Goal: Task Accomplishment & Management: Use online tool/utility

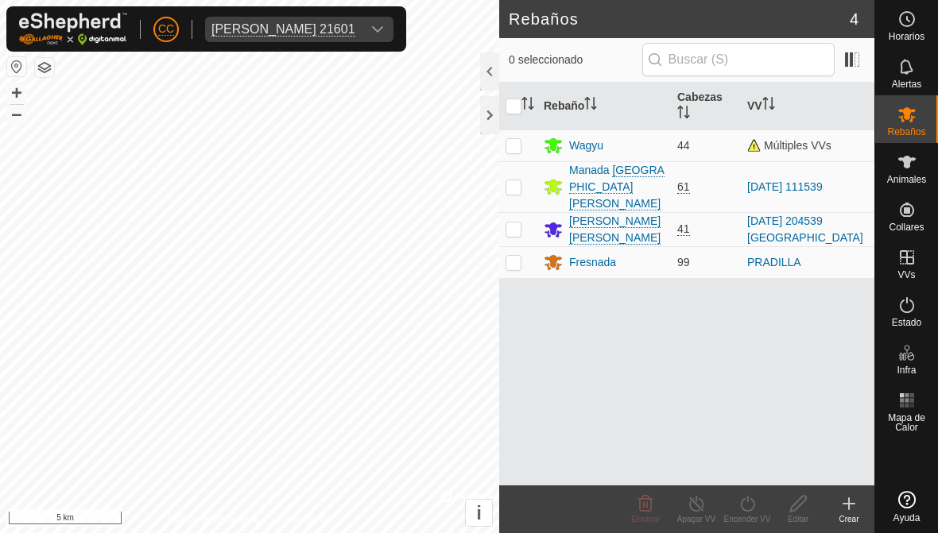
click at [494, 119] on div at bounding box center [489, 115] width 19 height 38
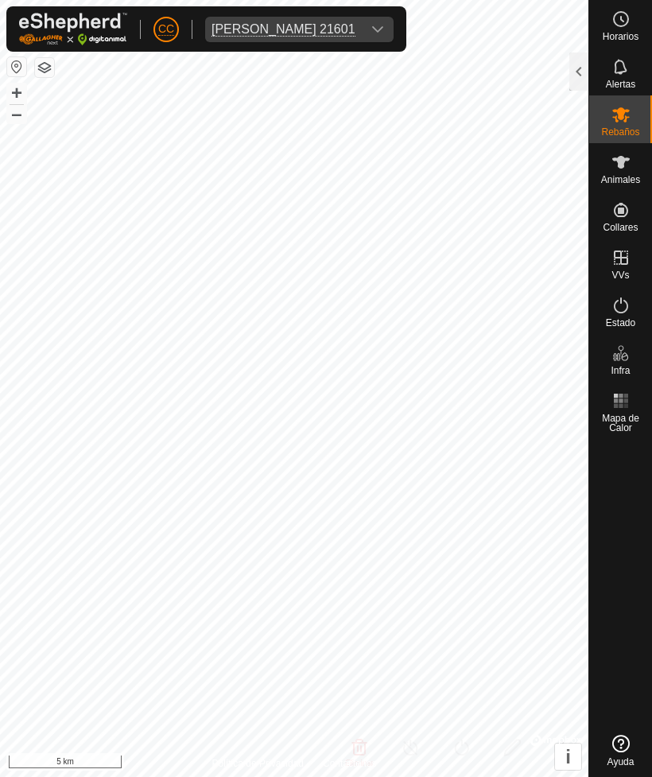
click at [362, 37] on span "[PERSON_NAME] 21601" at bounding box center [283, 29] width 157 height 25
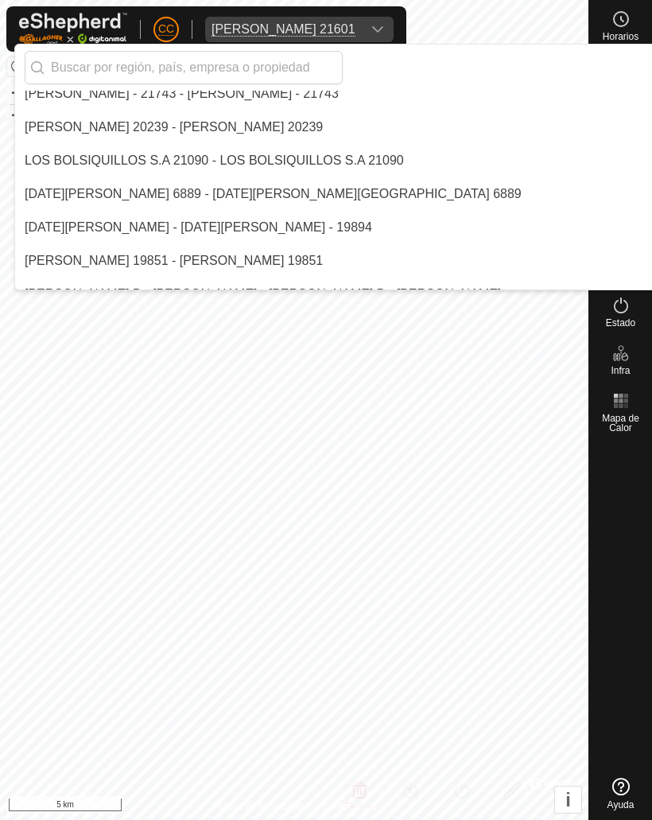
scroll to position [7292, 0]
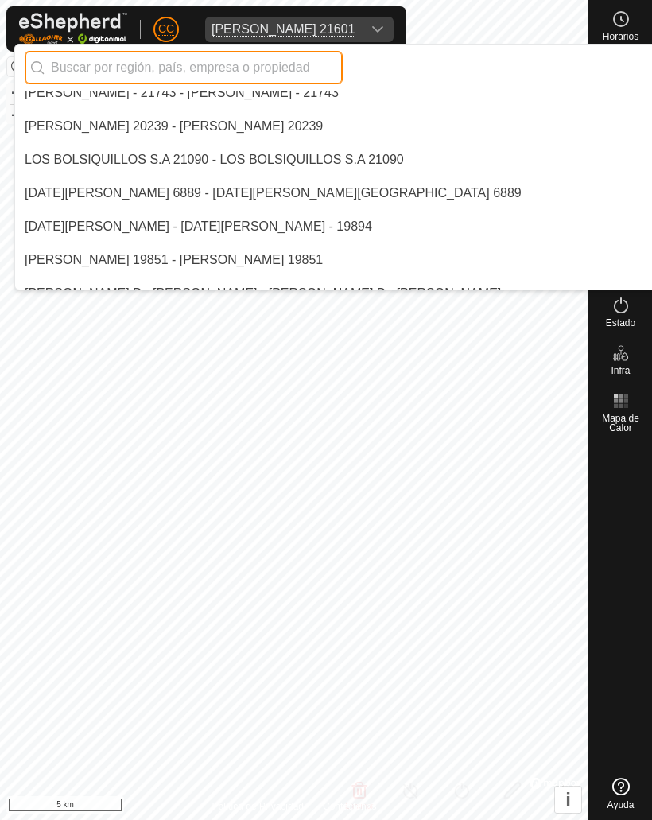
click at [214, 74] on input "text" at bounding box center [184, 67] width 318 height 33
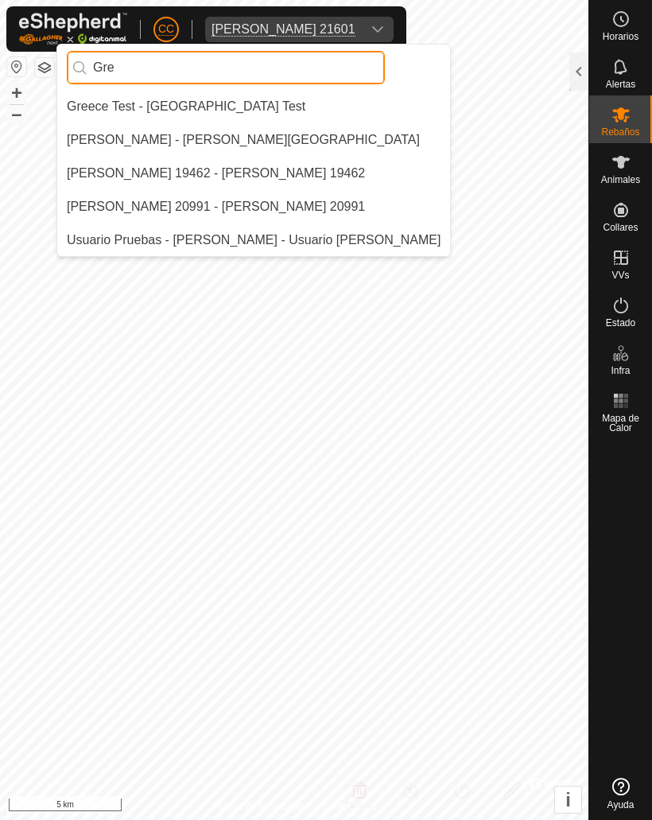
scroll to position [0, 0]
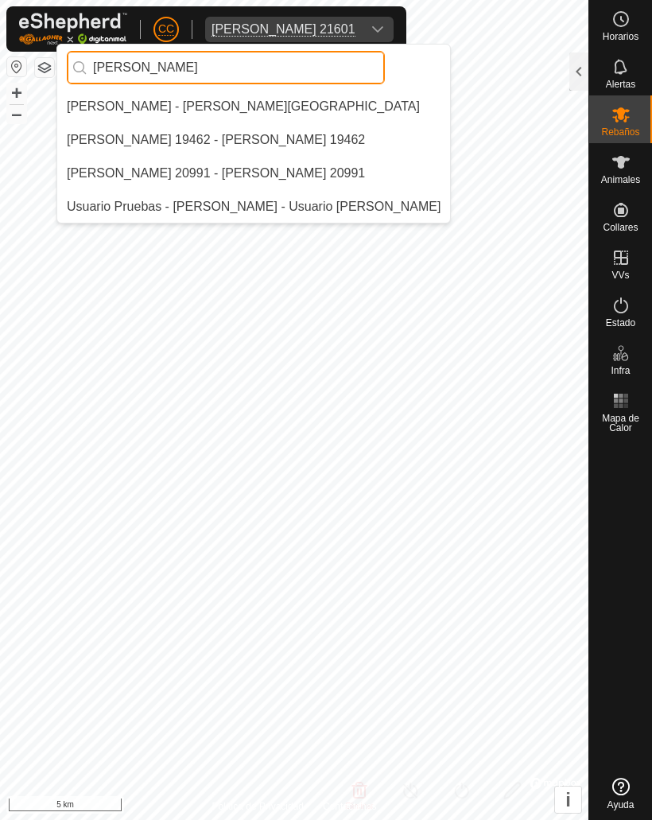
type input "[PERSON_NAME]"
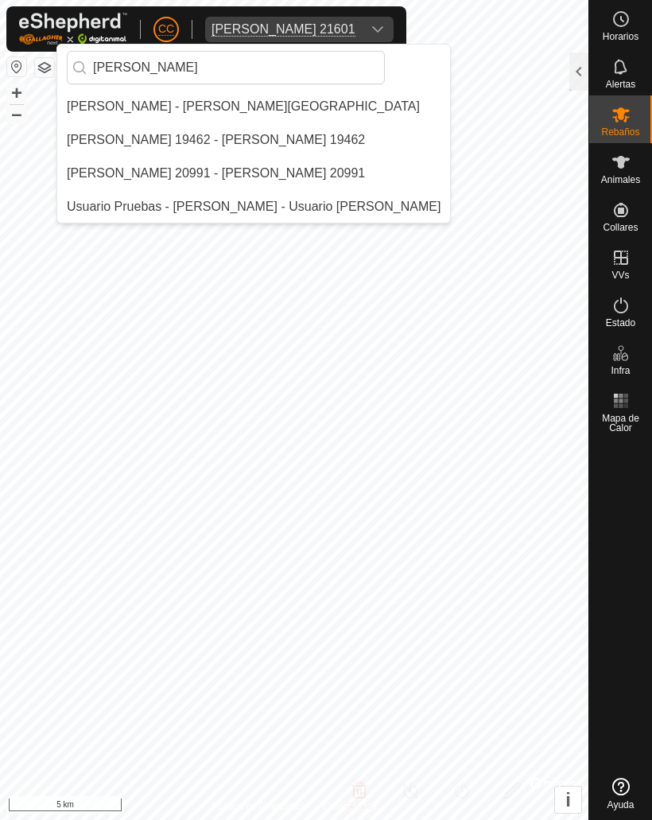
click at [225, 113] on div "[PERSON_NAME] - [PERSON_NAME][GEOGRAPHIC_DATA]" at bounding box center [243, 106] width 353 height 19
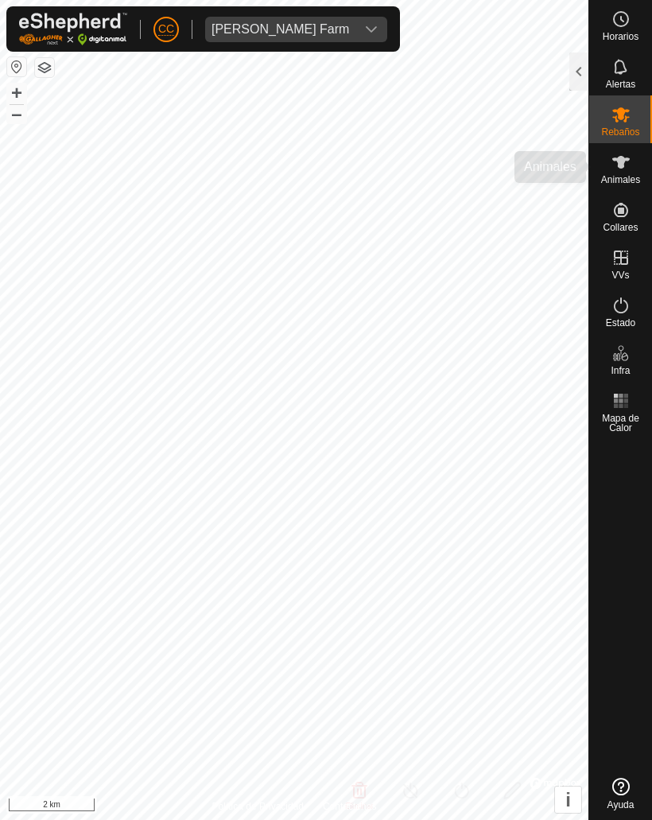
click at [625, 179] on span "Animales" at bounding box center [620, 180] width 39 height 10
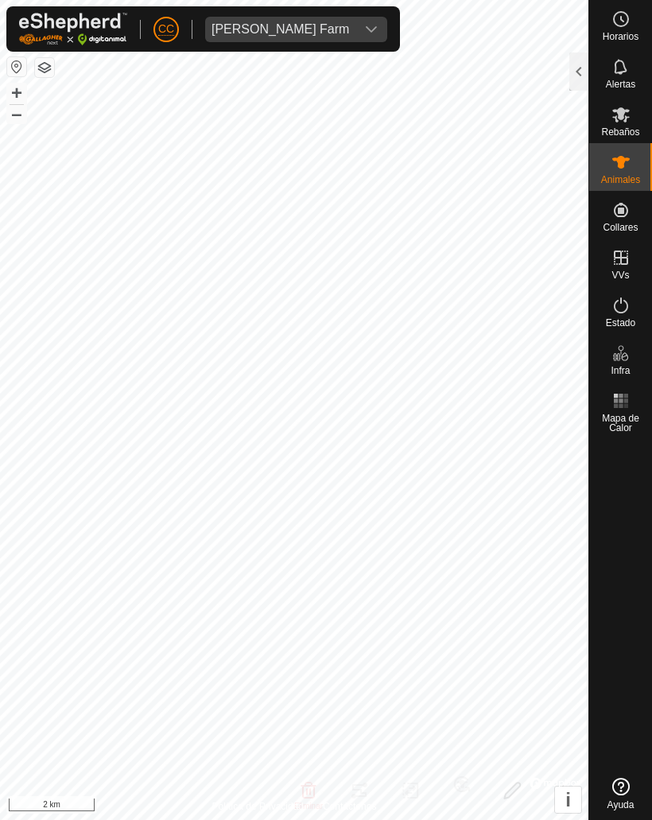
click at [586, 69] on div at bounding box center [578, 71] width 19 height 38
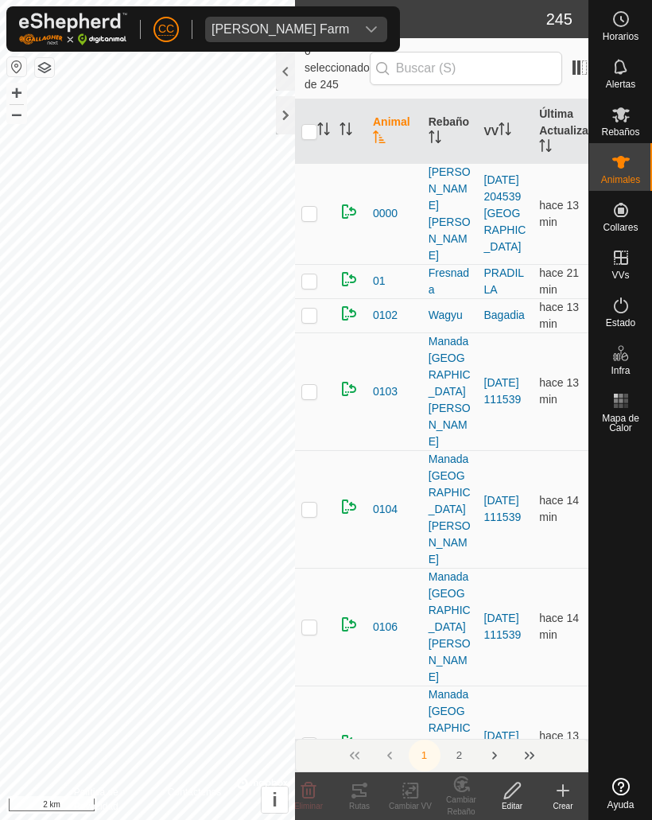
click at [281, 116] on div at bounding box center [285, 115] width 19 height 38
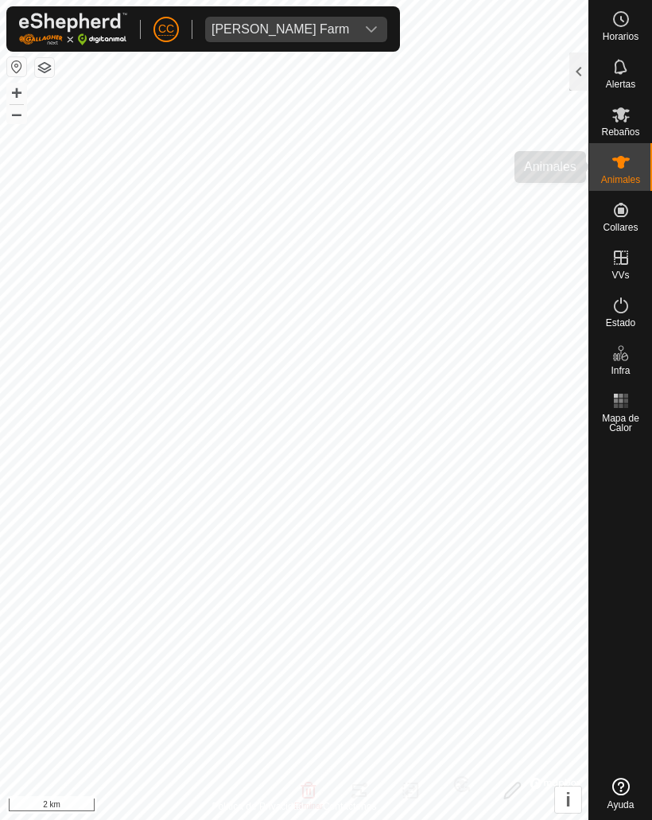
click at [616, 176] on span "Animales" at bounding box center [620, 180] width 39 height 10
click at [571, 76] on div at bounding box center [578, 71] width 19 height 38
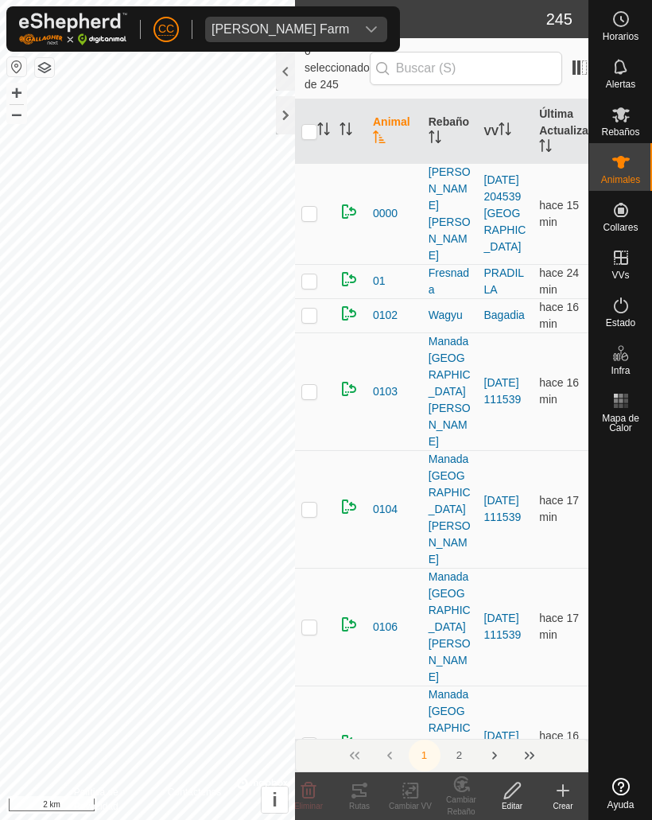
click at [556, 533] on icon at bounding box center [562, 790] width 19 height 19
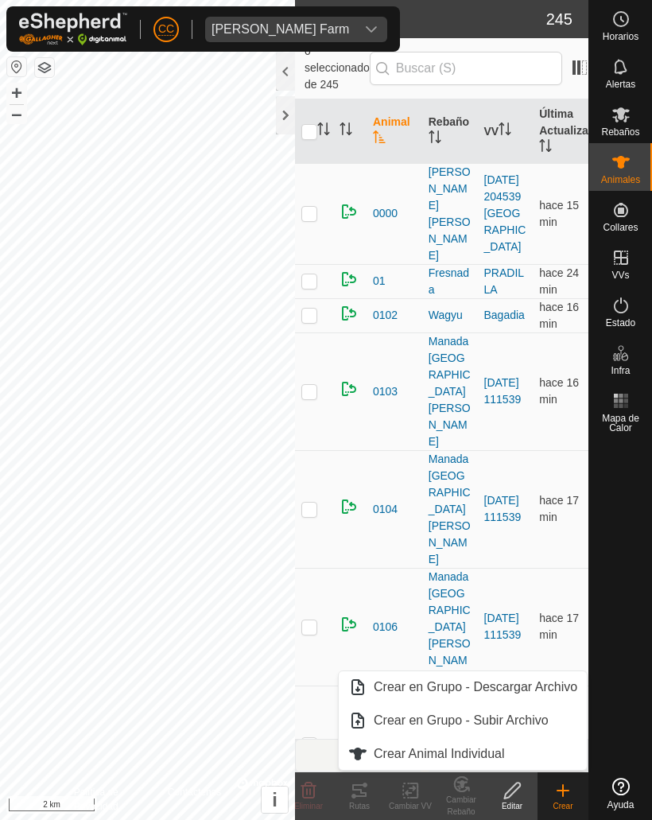
click at [410, 533] on link "Crear Animal Individual" at bounding box center [463, 754] width 248 height 32
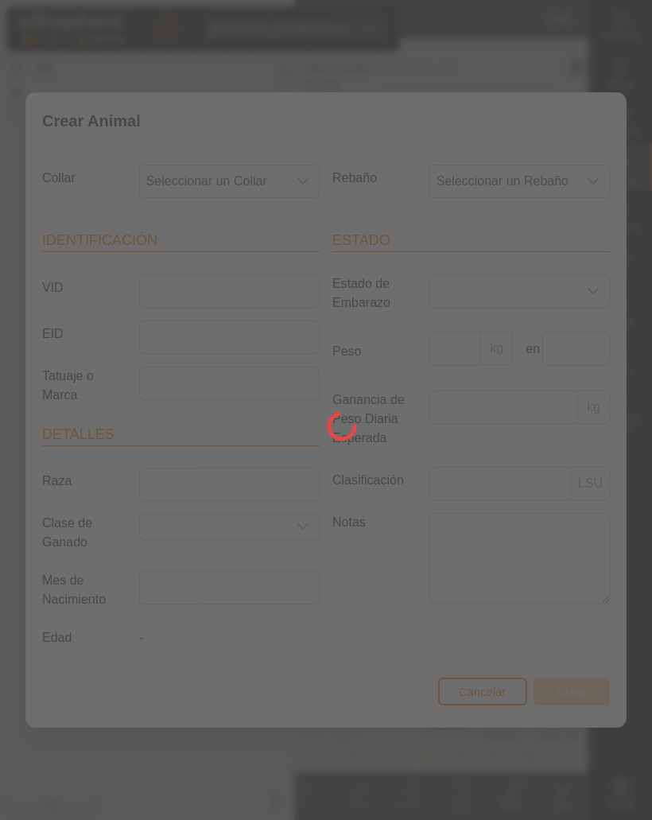
click at [292, 185] on div at bounding box center [326, 410] width 652 height 820
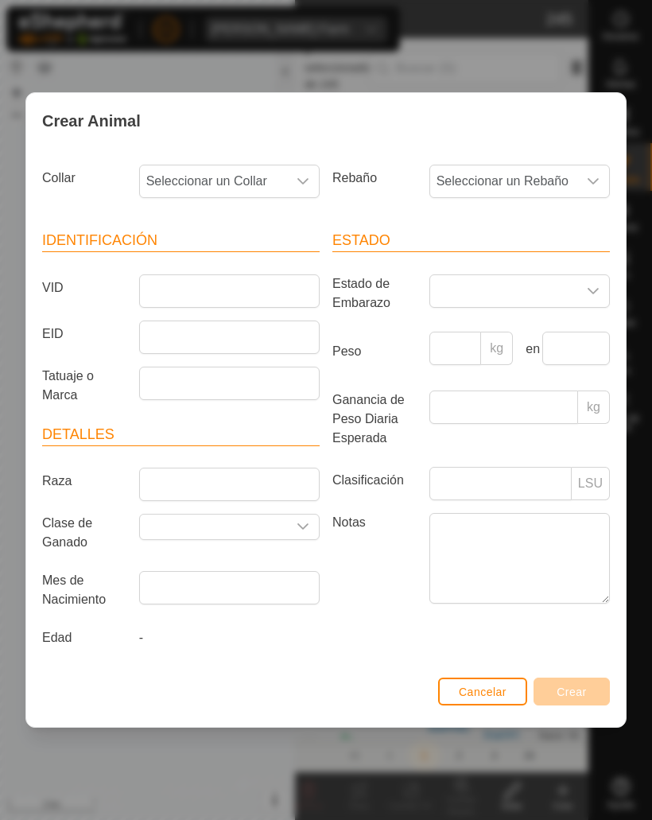
click at [277, 179] on span "Seleccionar un Collar" at bounding box center [213, 181] width 147 height 32
click at [204, 117] on div "Crear Animal" at bounding box center [325, 121] width 599 height 56
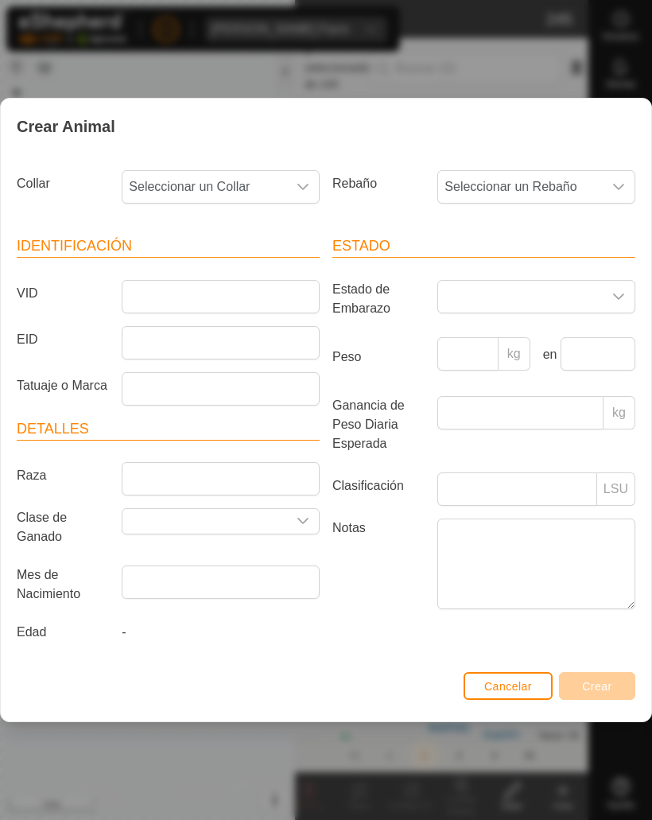
click at [494, 533] on span "Cancelar" at bounding box center [508, 686] width 48 height 13
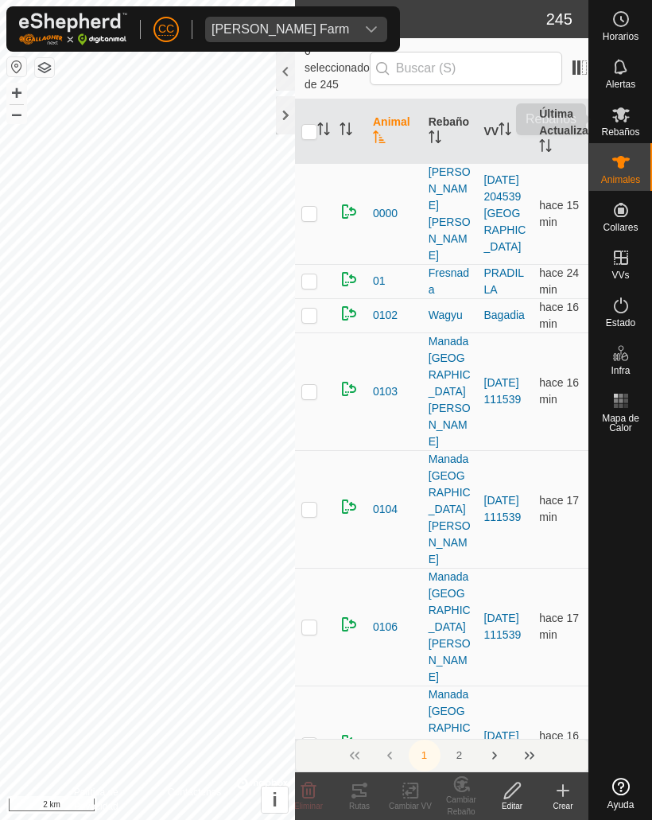
click at [621, 127] on span "Rebaños" at bounding box center [620, 132] width 38 height 10
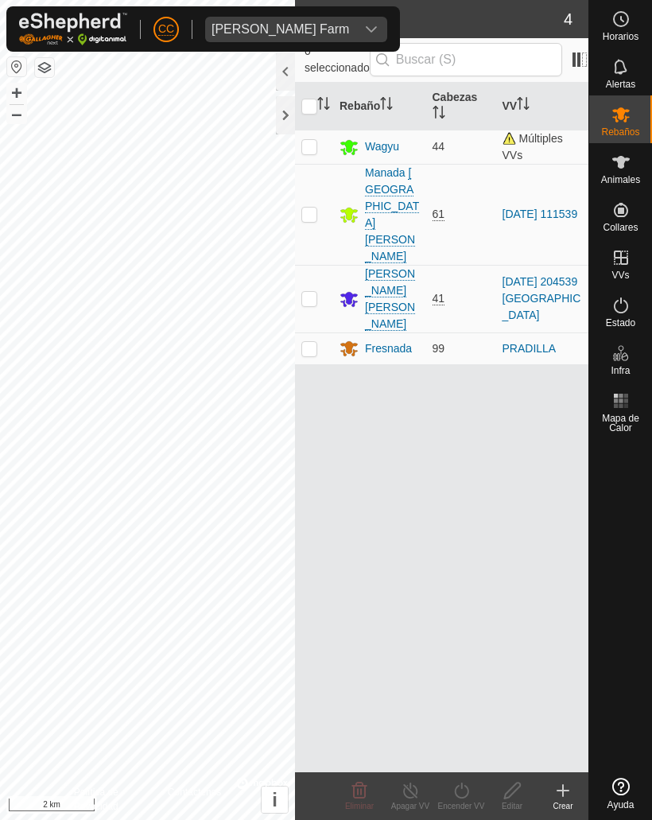
click at [295, 69] on div at bounding box center [285, 71] width 19 height 38
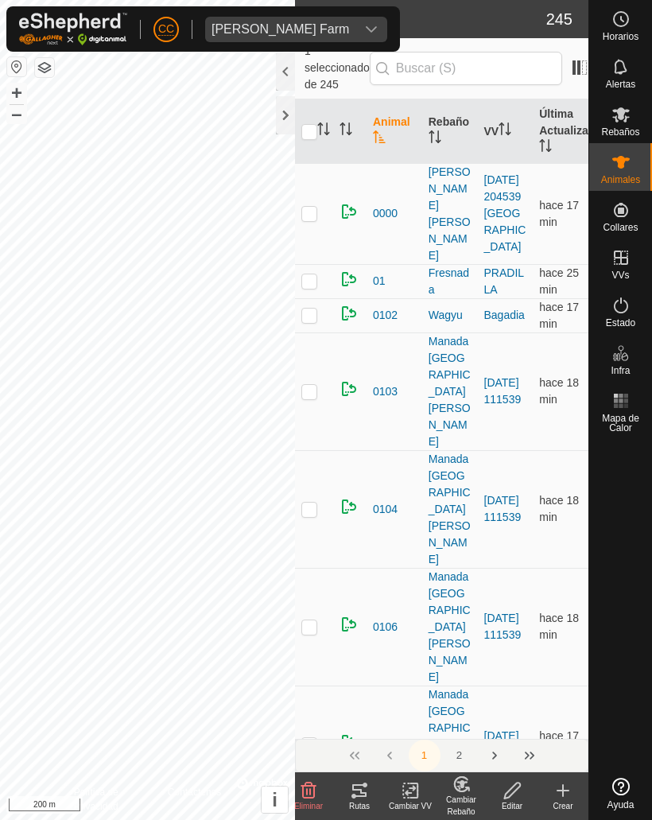
click at [295, 71] on div at bounding box center [285, 71] width 19 height 38
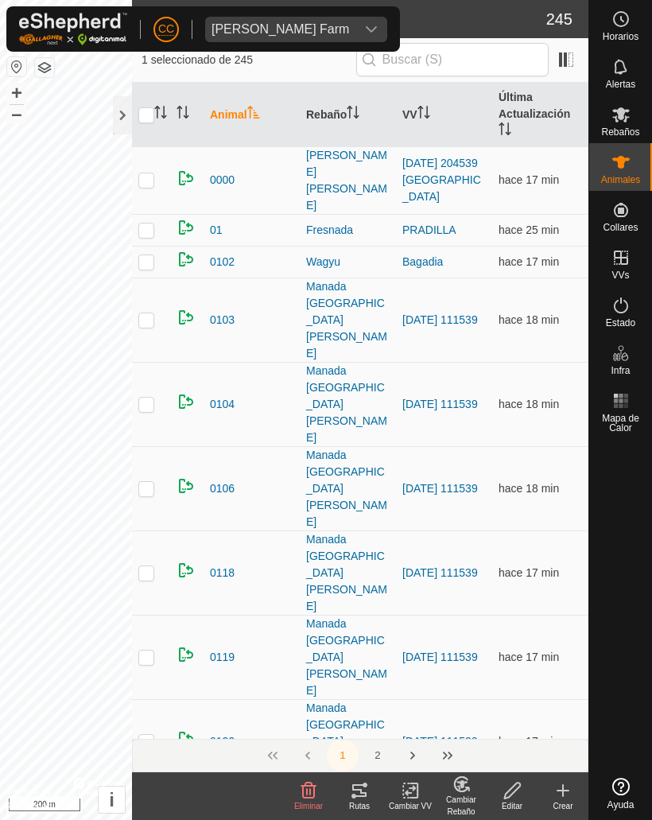
click at [360, 533] on icon at bounding box center [359, 790] width 14 height 13
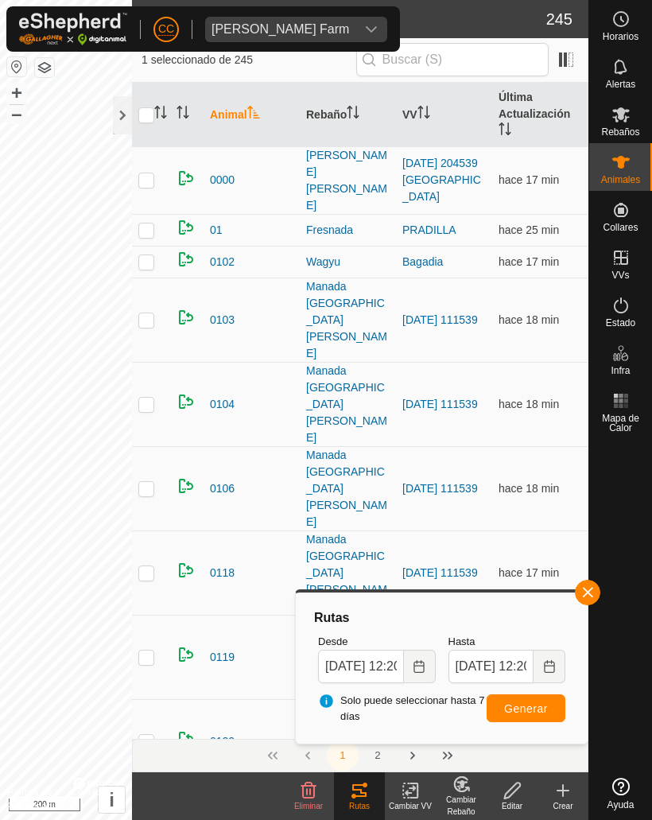
click at [565, 533] on button "Generar" at bounding box center [526, 708] width 79 height 28
click at [404, 533] on input "[DATE] 12:20" at bounding box center [361, 665] width 86 height 33
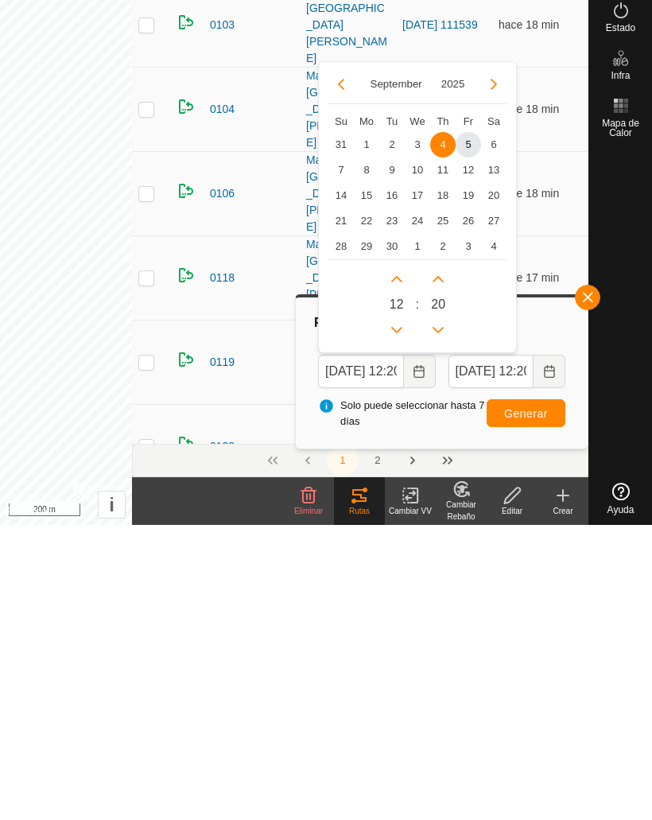
click at [354, 366] on button "Previous Month" at bounding box center [340, 378] width 25 height 25
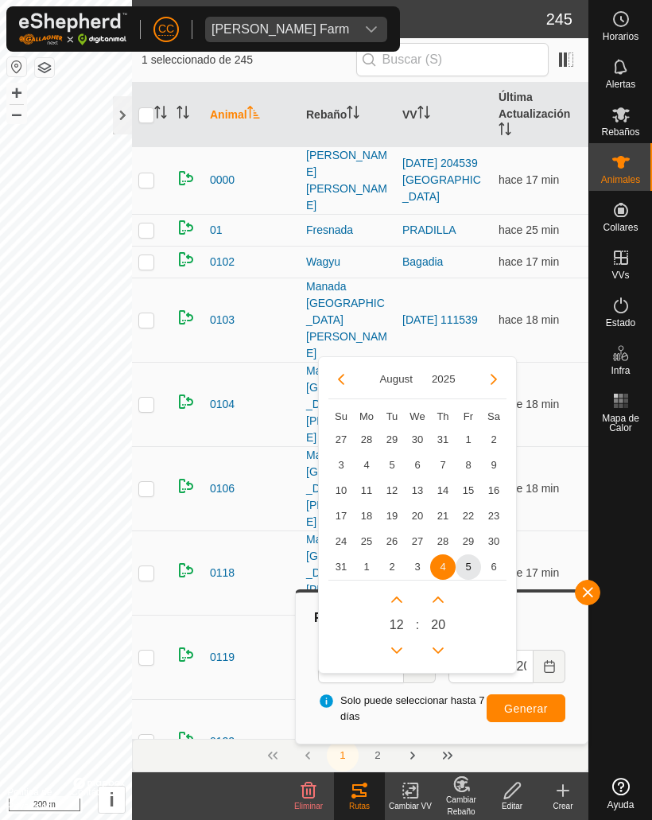
click at [430, 516] on span "20" at bounding box center [417, 515] width 25 height 25
type input "[DATE] 12:20"
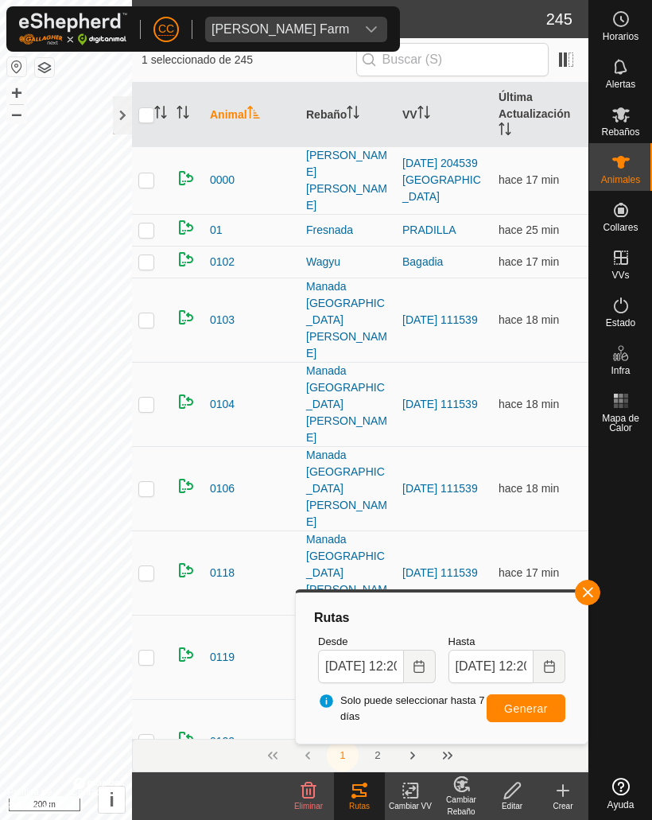
click at [535, 533] on button "Generar" at bounding box center [526, 708] width 79 height 28
click at [592, 533] on button "button" at bounding box center [587, 592] width 25 height 25
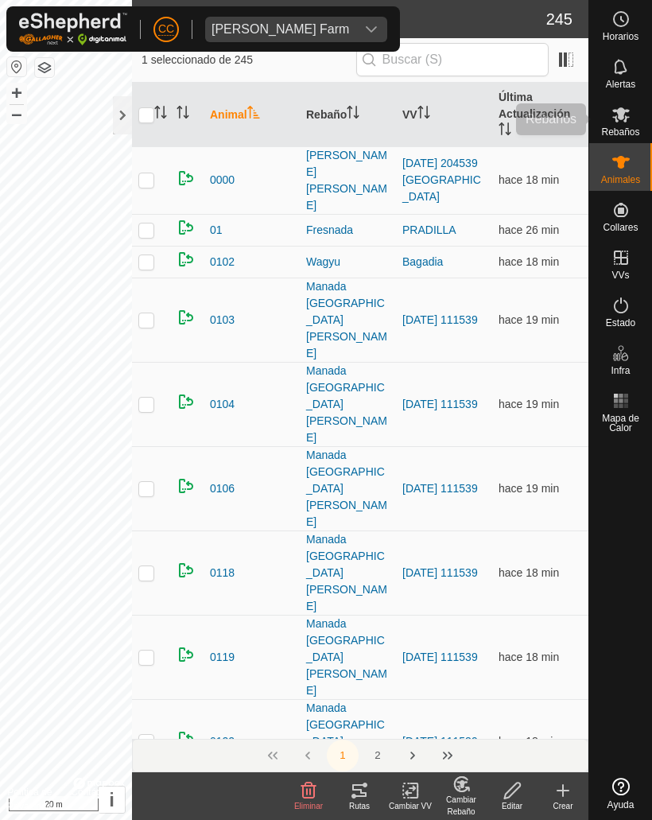
click at [626, 122] on icon at bounding box center [620, 114] width 19 height 19
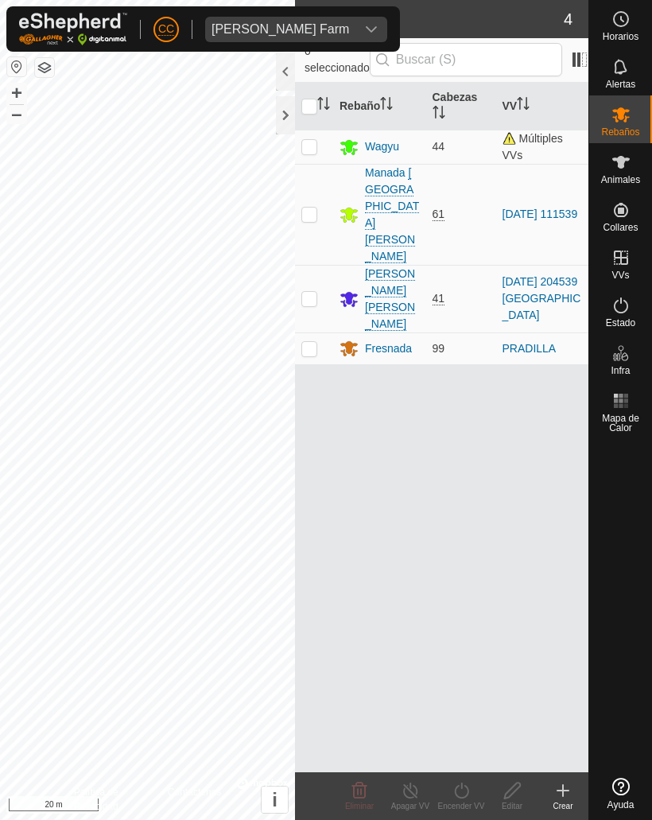
click at [295, 72] on div at bounding box center [285, 71] width 19 height 38
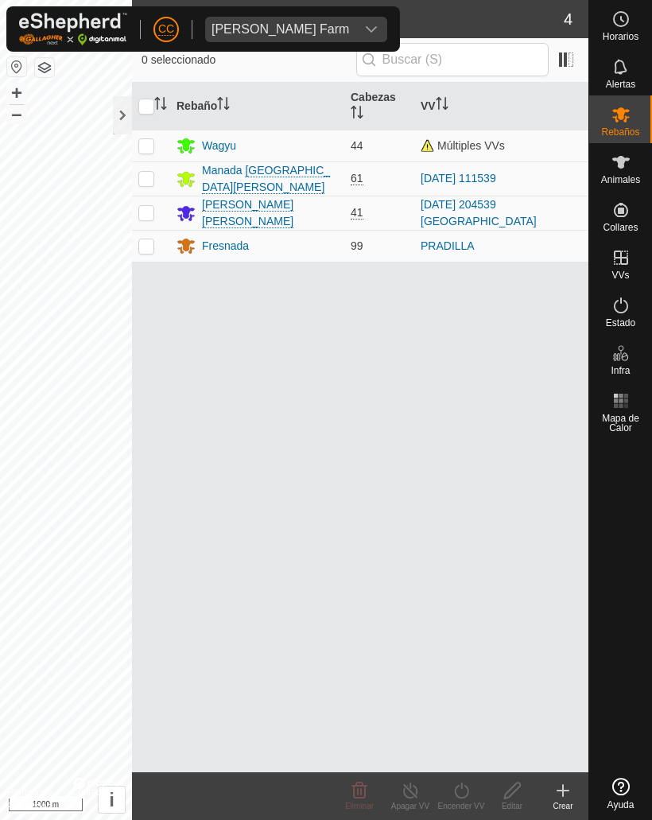
click at [140, 107] on input "checkbox" at bounding box center [146, 107] width 16 height 16
checkbox input "true"
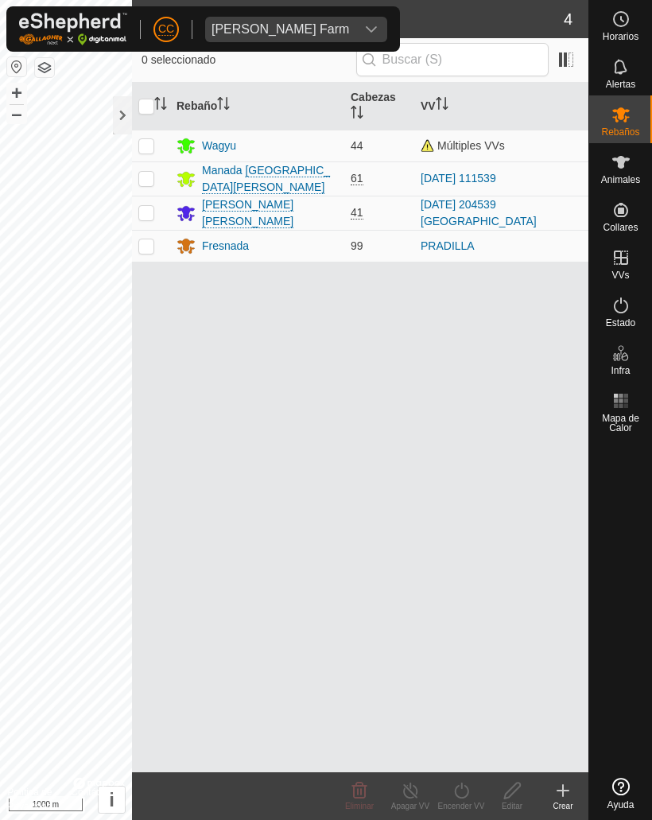
checkbox input "true"
click at [140, 107] on input "checkbox" at bounding box center [146, 107] width 16 height 16
checkbox input "false"
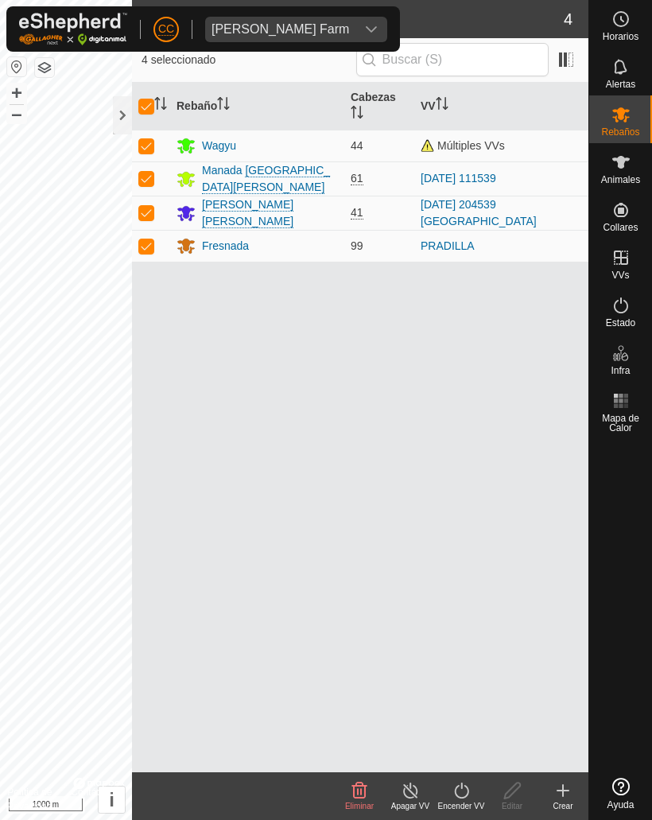
checkbox input "false"
click at [116, 119] on div at bounding box center [122, 115] width 19 height 38
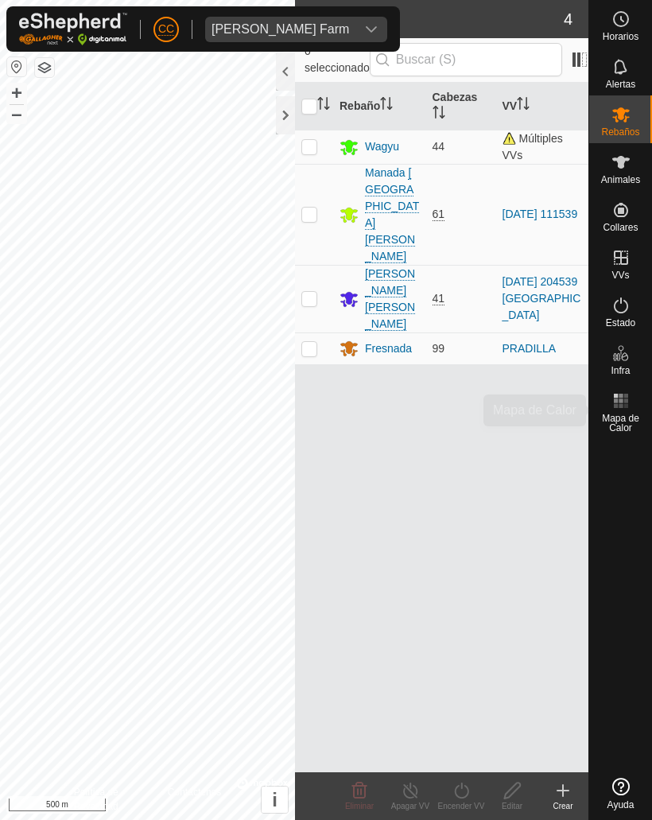
click at [615, 418] on span "Mapa de Calor" at bounding box center [620, 422] width 55 height 19
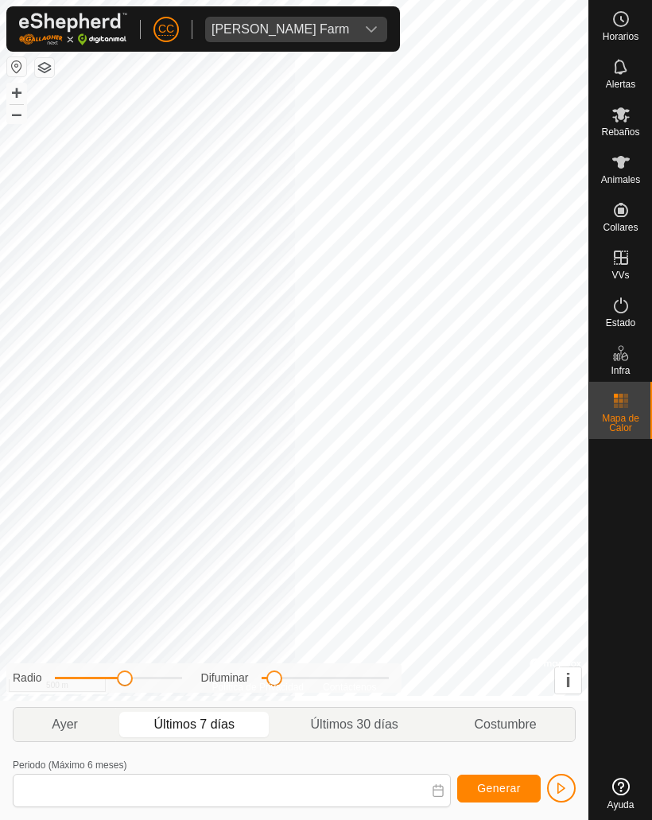
type input "[DATE] - [DATE]"
click at [365, 25] on icon "dropdown trigger" at bounding box center [371, 29] width 13 height 13
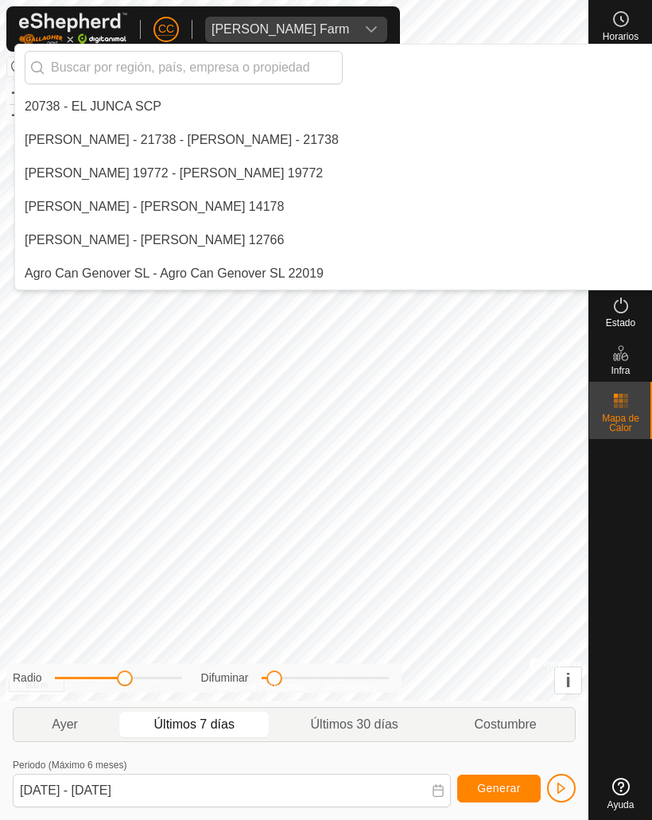
scroll to position [4474, 0]
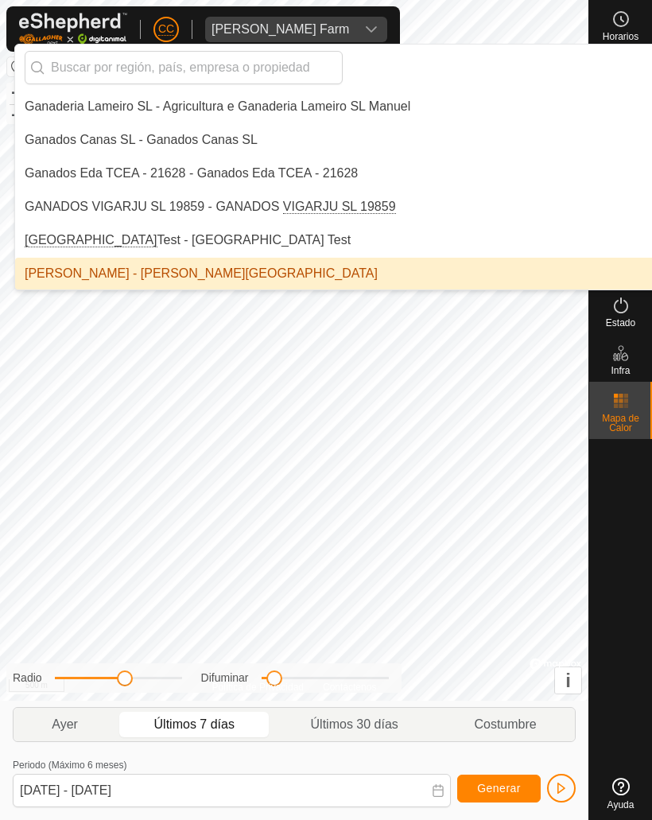
click at [102, 61] on input "text" at bounding box center [184, 67] width 318 height 33
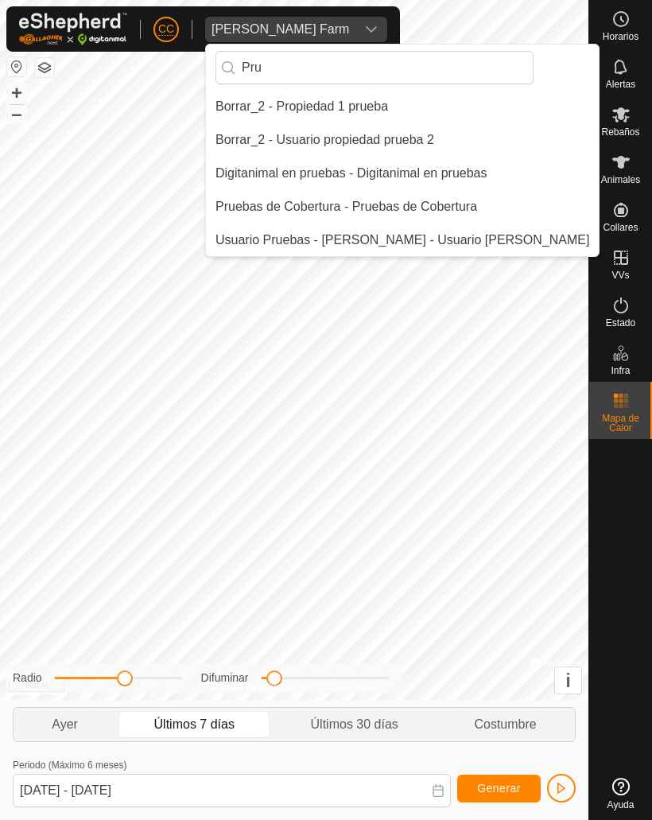
scroll to position [0, 0]
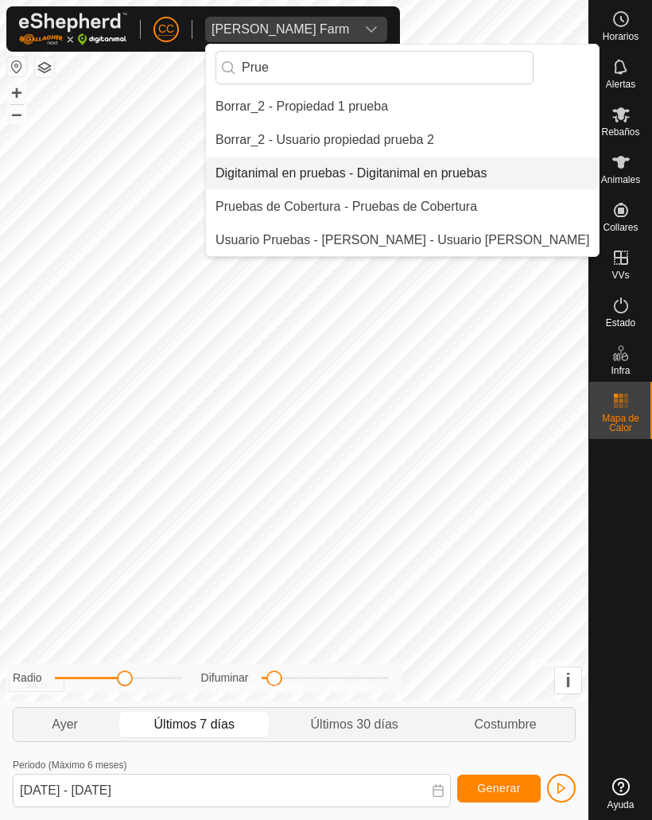
type input "Prue"
click at [281, 167] on div "Digitanimal en pruebas - Digitanimal en pruebas" at bounding box center [351, 173] width 272 height 19
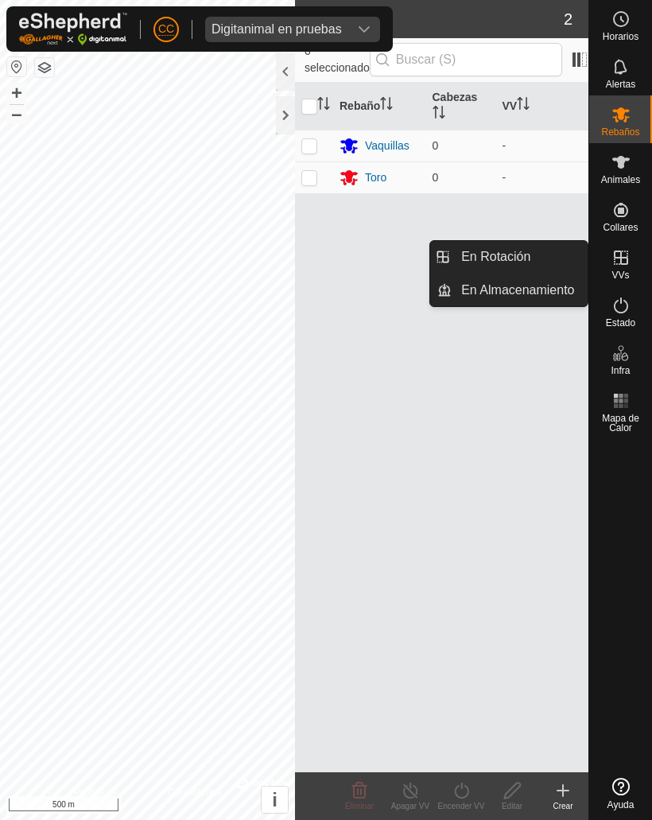
click at [490, 262] on span "En Rotación" at bounding box center [495, 256] width 69 height 19
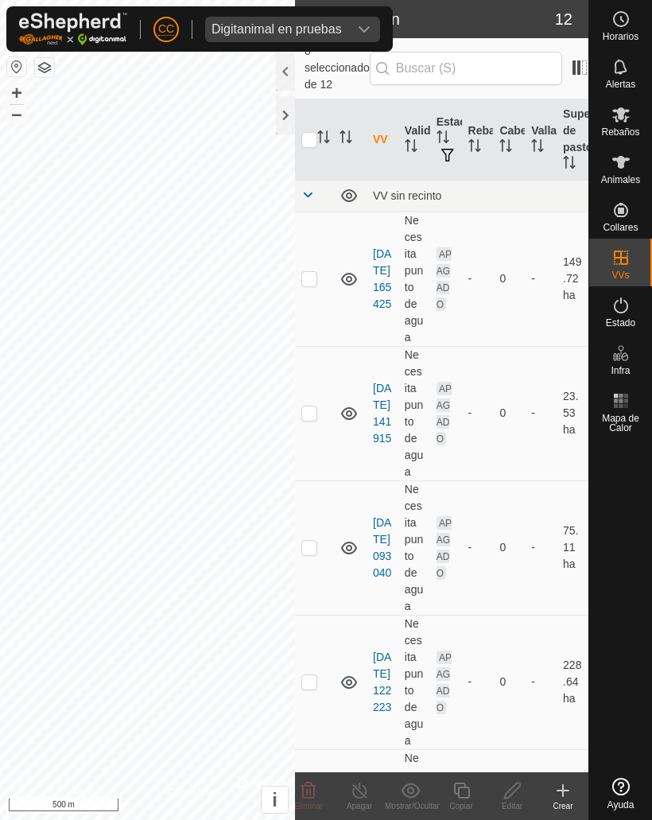
click at [562, 533] on div "Crear" at bounding box center [562, 796] width 51 height 48
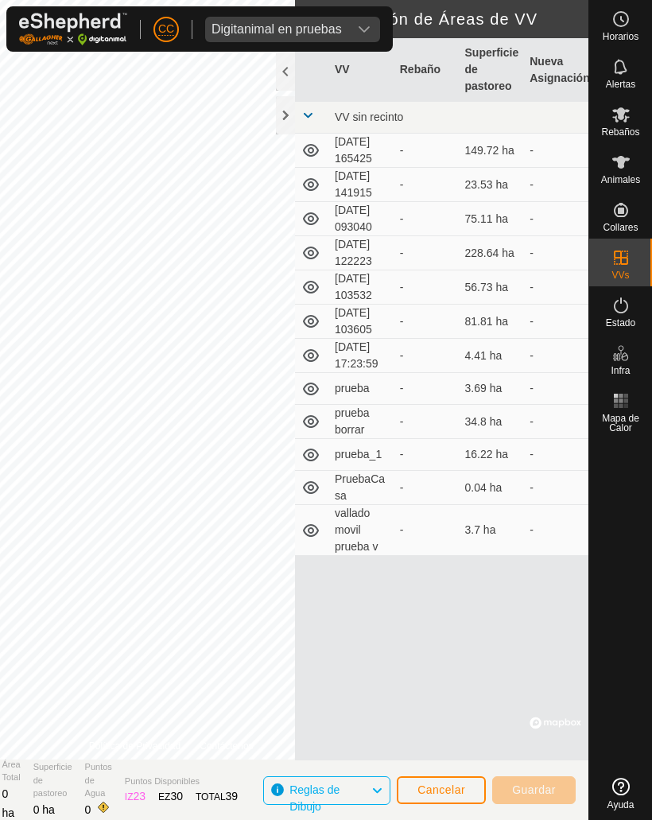
click at [443, 533] on span "Cancelar" at bounding box center [441, 789] width 48 height 13
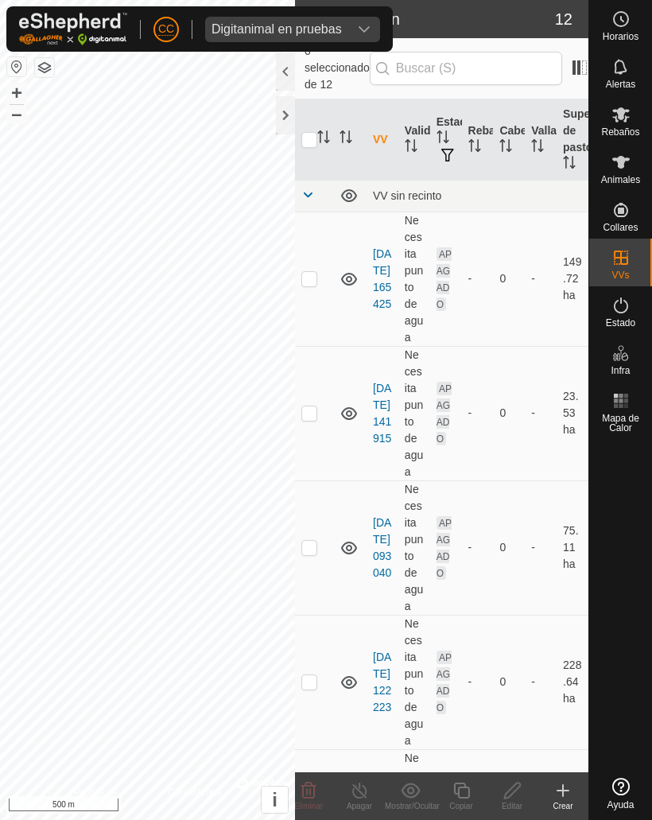
click at [300, 19] on span "Digitanimal en pruebas" at bounding box center [276, 29] width 143 height 25
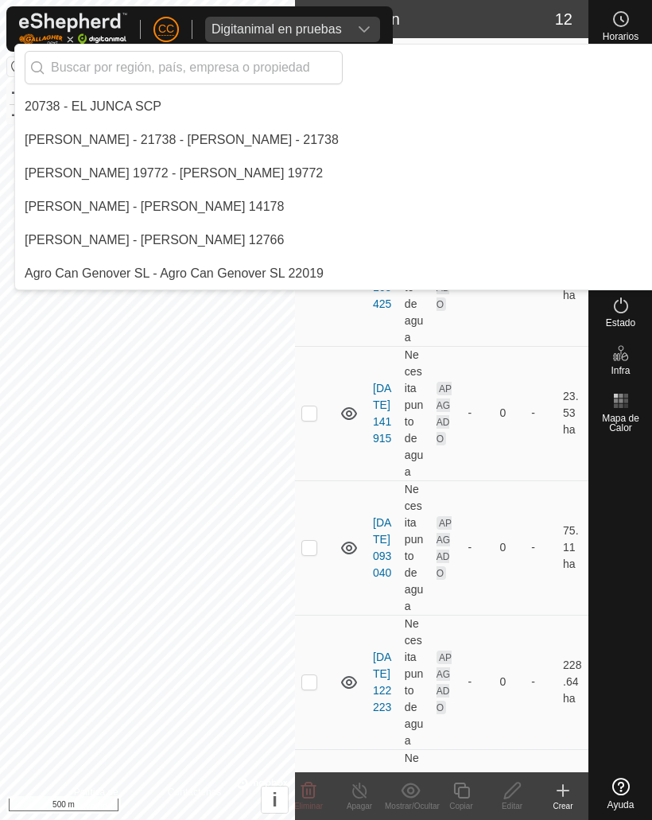
scroll to position [3105, 0]
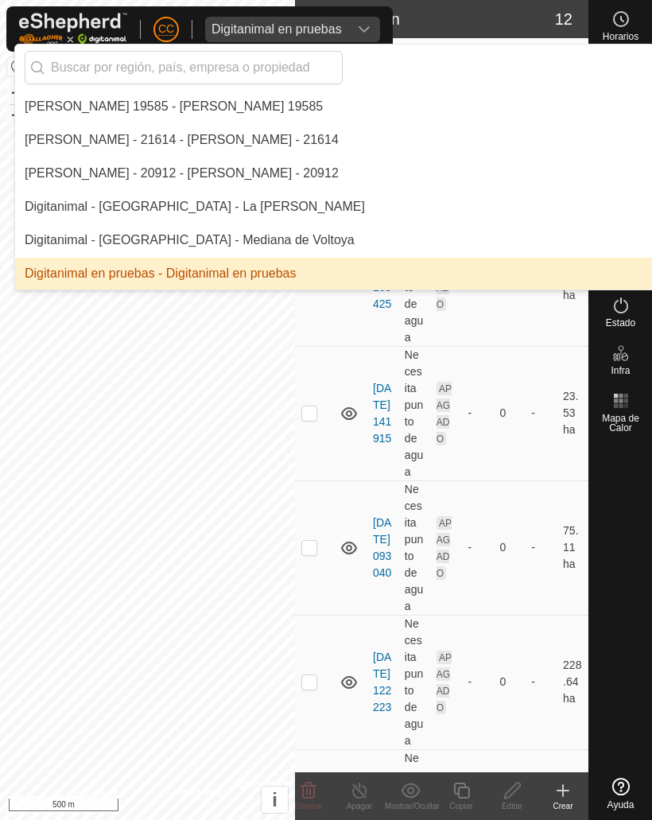
click at [92, 63] on input "text" at bounding box center [184, 67] width 318 height 33
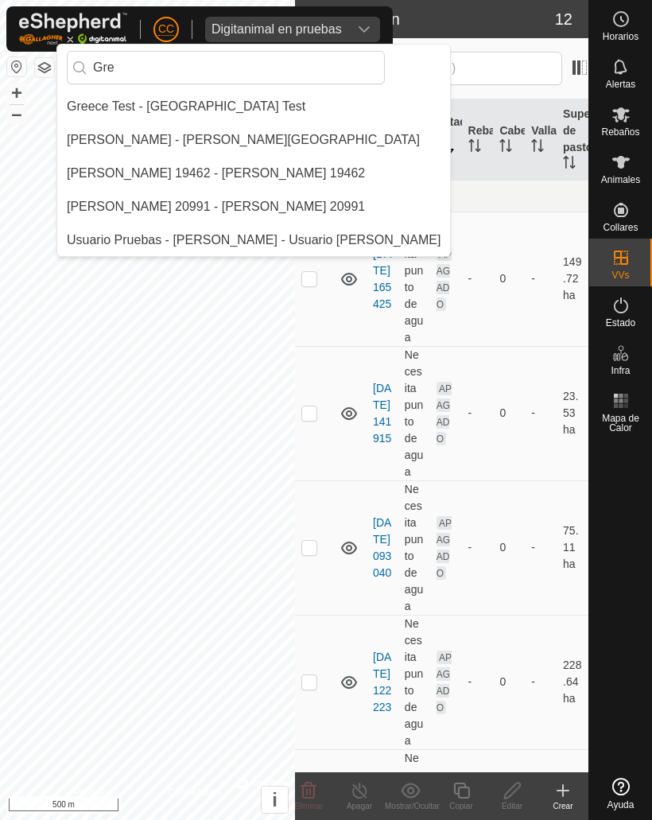
scroll to position [0, 0]
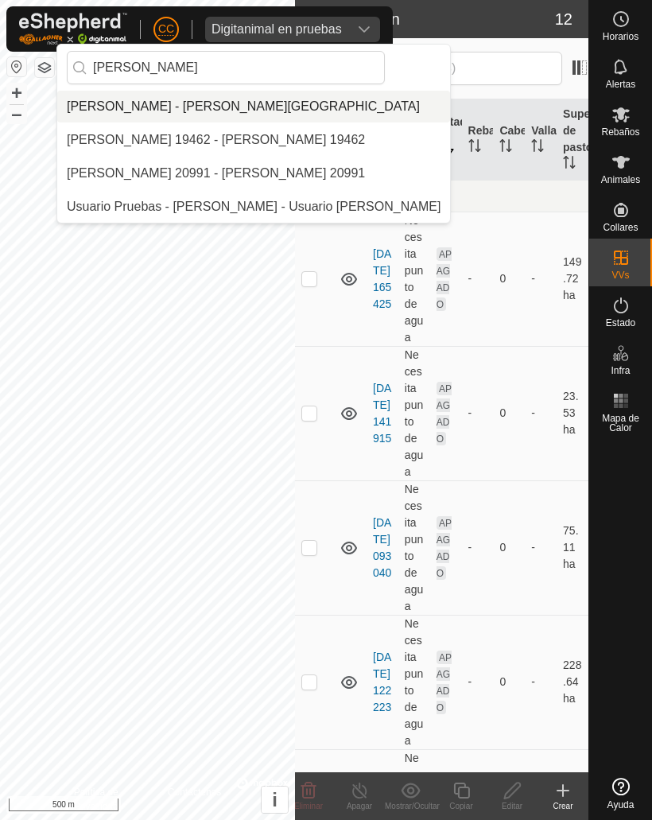
type input "[PERSON_NAME]"
click at [125, 104] on div "[PERSON_NAME] - [PERSON_NAME][GEOGRAPHIC_DATA]" at bounding box center [243, 106] width 353 height 19
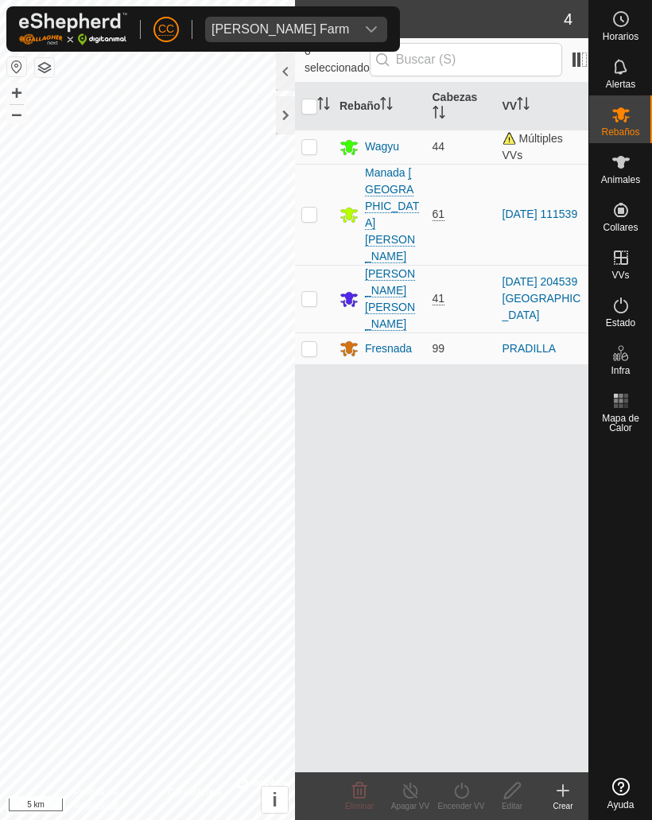
click at [285, 118] on div at bounding box center [285, 115] width 19 height 38
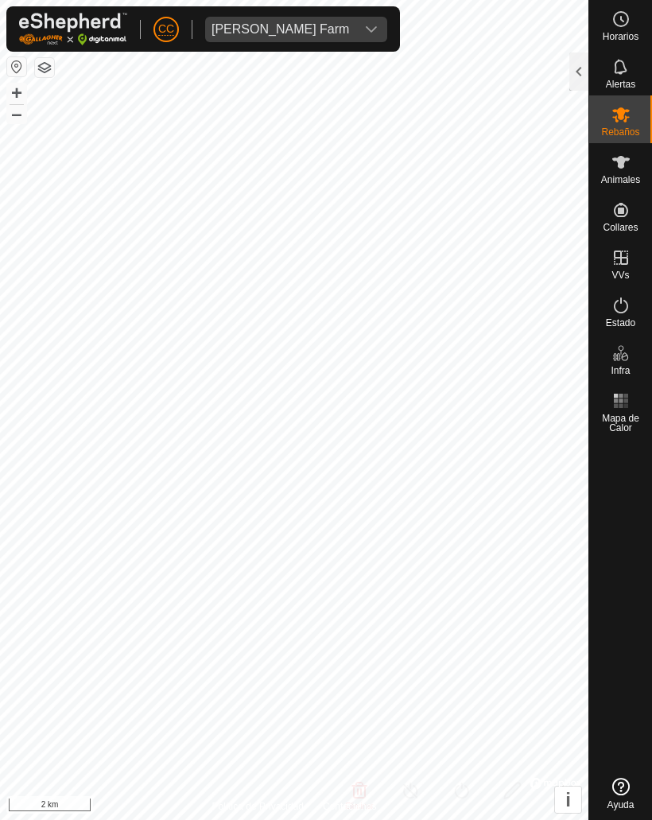
click at [576, 71] on div at bounding box center [578, 71] width 19 height 38
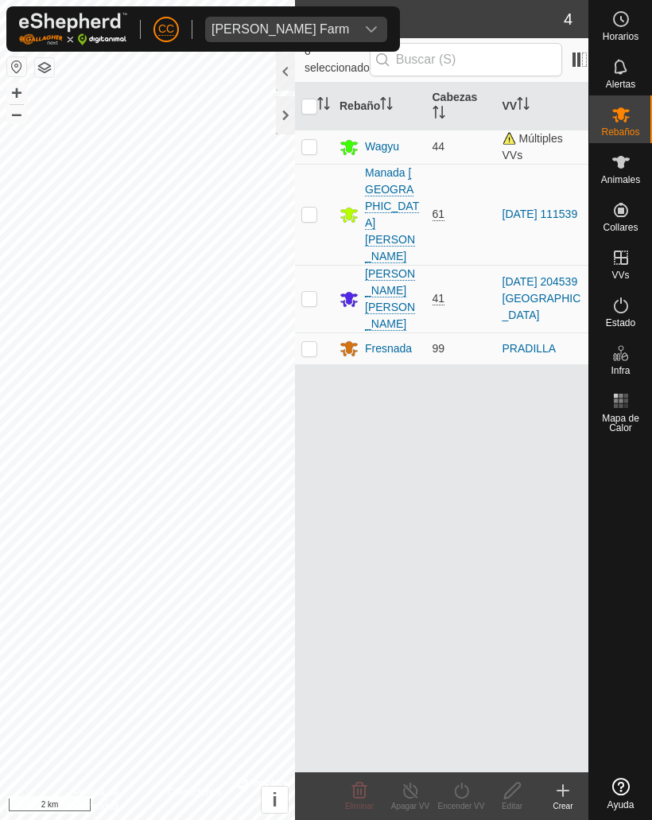
click at [278, 119] on div at bounding box center [285, 115] width 19 height 38
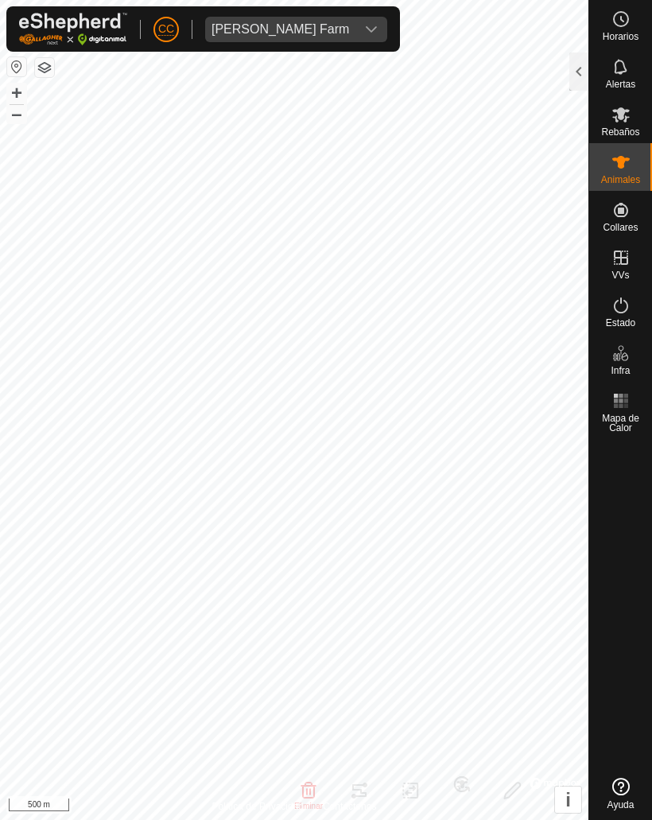
click at [569, 73] on div at bounding box center [578, 71] width 19 height 38
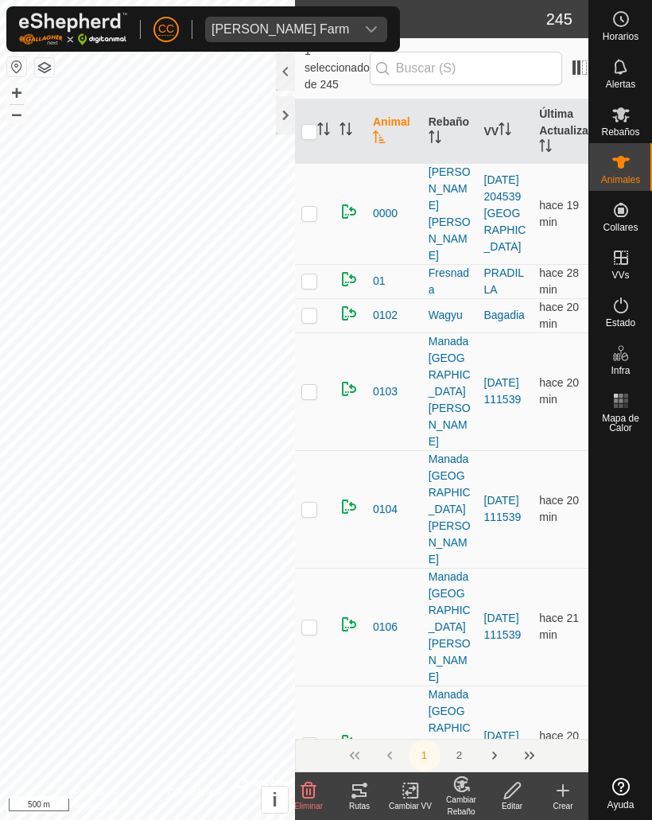
click at [361, 533] on div "Rutas" at bounding box center [359, 806] width 51 height 12
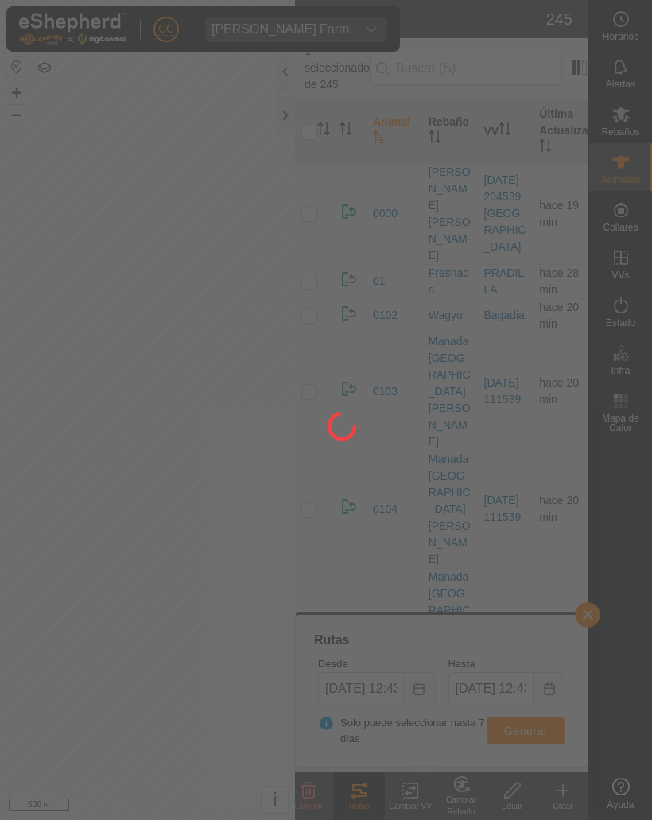
click at [213, 382] on div at bounding box center [326, 410] width 652 height 820
click at [591, 533] on div at bounding box center [326, 410] width 652 height 820
click at [200, 483] on div at bounding box center [326, 410] width 652 height 820
